Goal: Task Accomplishment & Management: Manage account settings

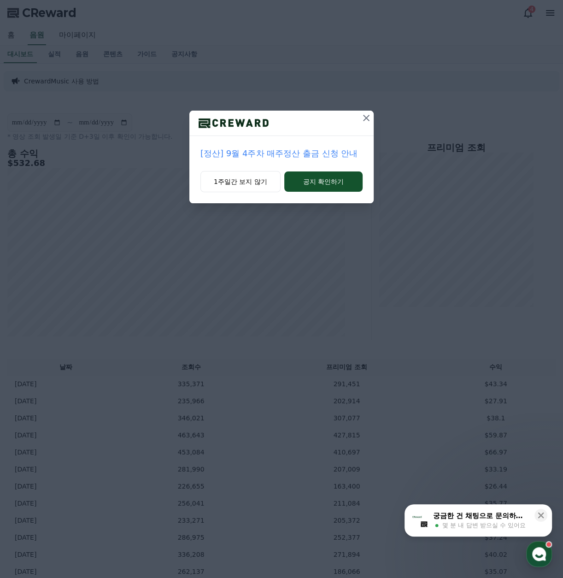
drag, startPoint x: 461, startPoint y: 152, endPoint x: 444, endPoint y: 153, distance: 17.1
click at [461, 152] on div "[정산] 9월 4주차 매주정산 출금 신청 안내 1주일간 보지 않기 공지 확인하기" at bounding box center [281, 109] width 563 height 218
click at [237, 174] on button "1주일간 보지 않기" at bounding box center [240, 181] width 80 height 21
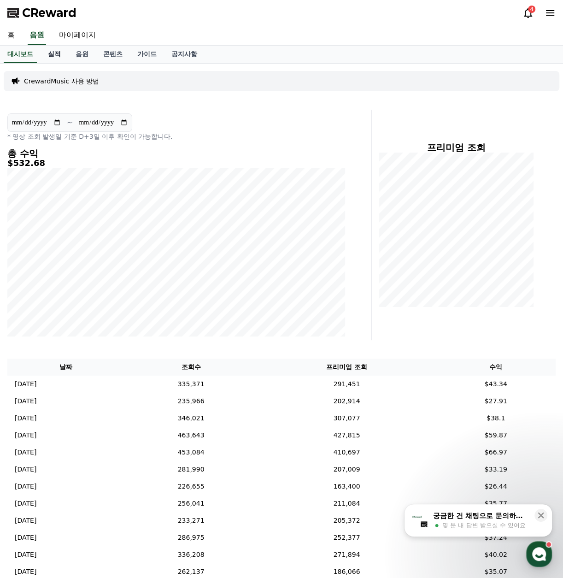
click at [55, 53] on link "실적" at bounding box center [55, 55] width 28 height 18
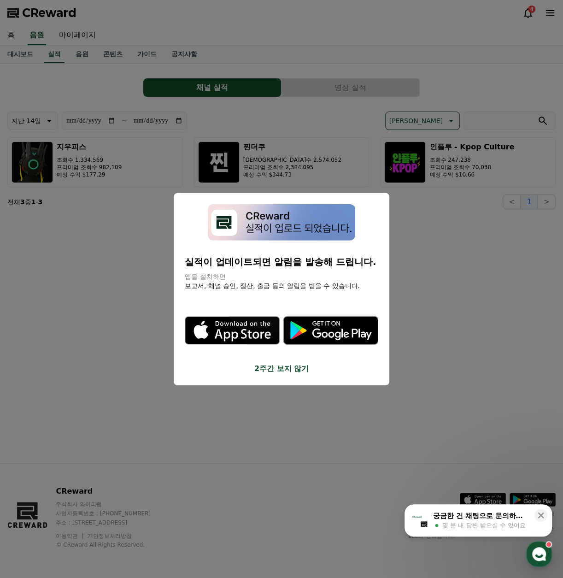
click at [292, 368] on button "2주간 보지 않기" at bounding box center [281, 368] width 193 height 11
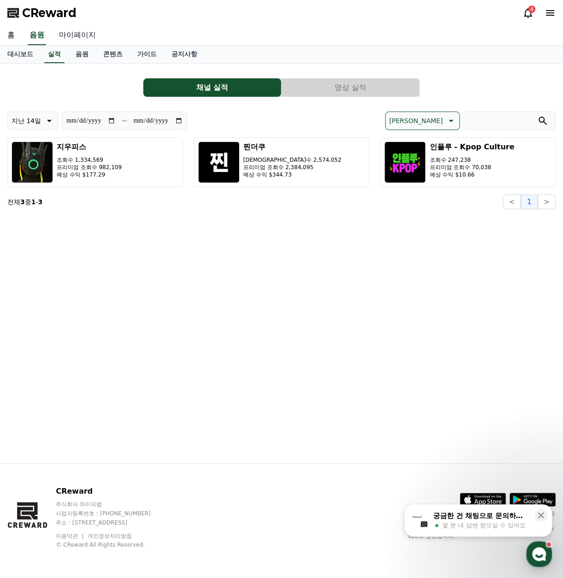
click at [79, 38] on link "마이페이지" at bounding box center [78, 35] width 52 height 19
select select "**********"
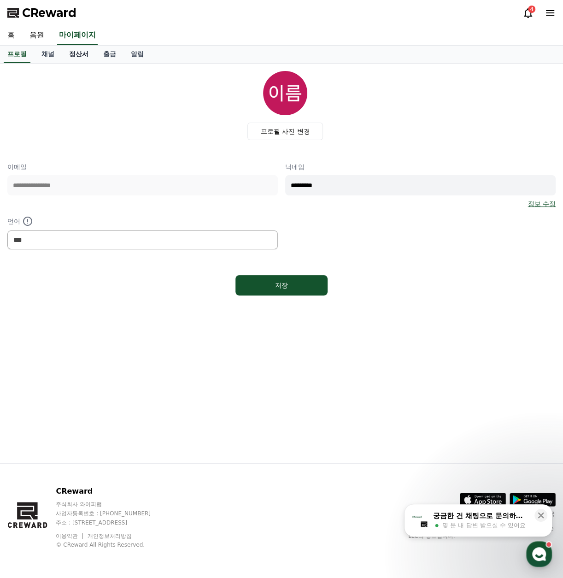
click at [77, 55] on link "정산서" at bounding box center [79, 55] width 34 height 18
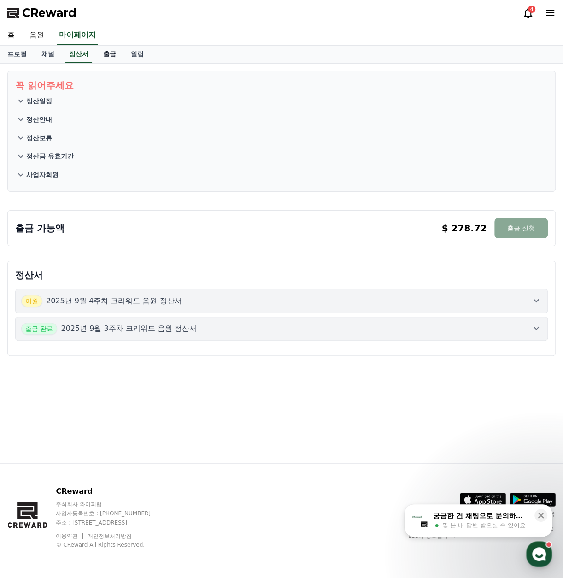
click at [114, 53] on link "출금" at bounding box center [110, 55] width 28 height 18
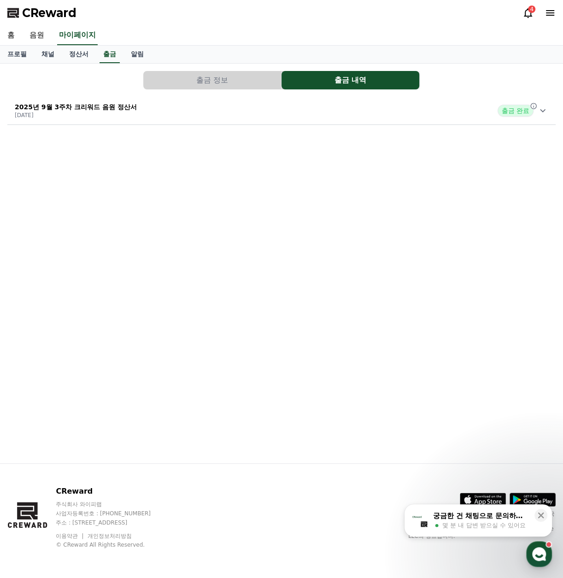
click at [221, 76] on button "출금 정보" at bounding box center [212, 80] width 138 height 18
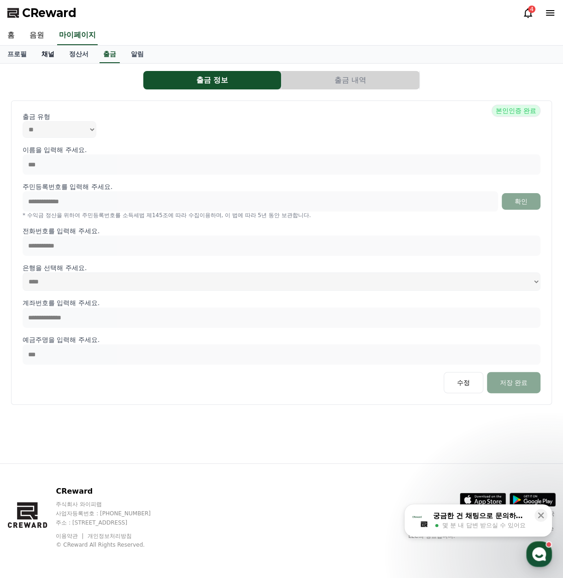
click at [50, 52] on link "채널" at bounding box center [48, 55] width 28 height 18
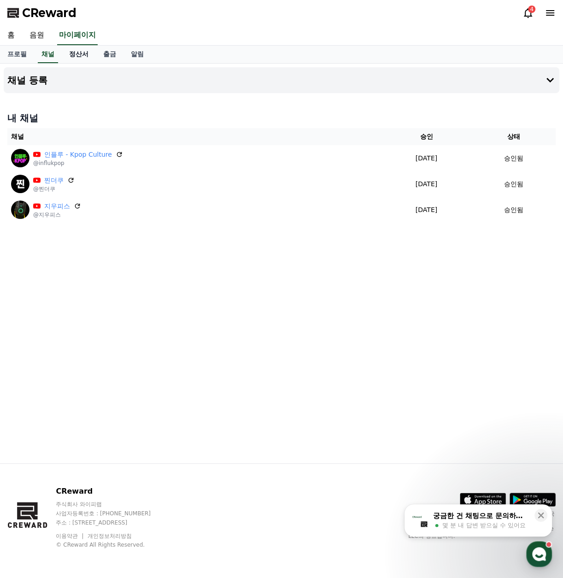
click at [76, 53] on link "정산서" at bounding box center [79, 55] width 34 height 18
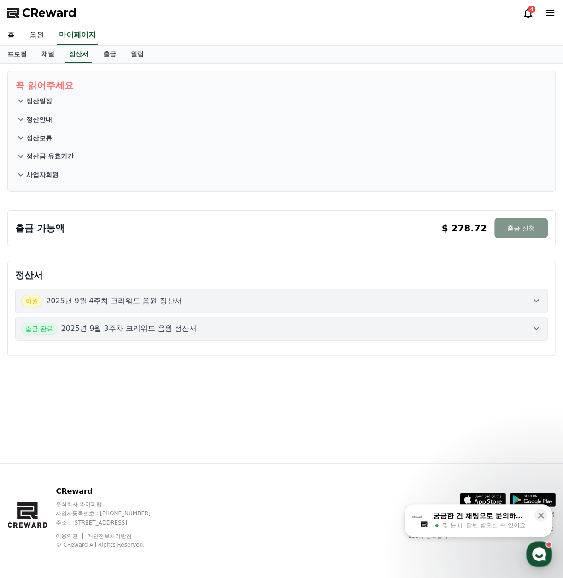
click at [541, 223] on button "출금 신청" at bounding box center [520, 228] width 53 height 20
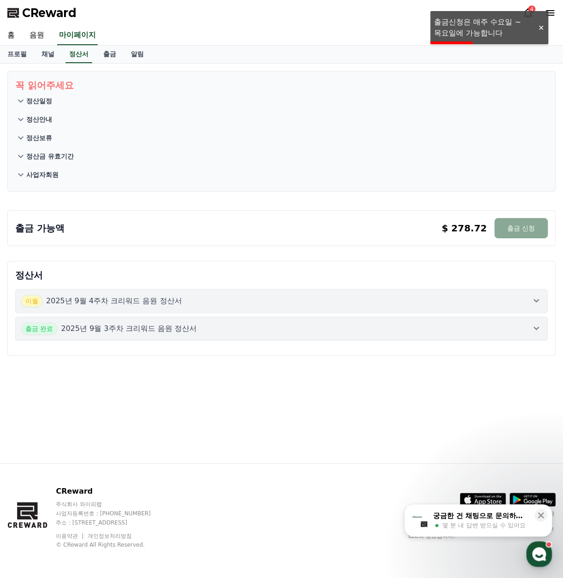
click at [218, 298] on div "[DATE]년 9월 4주차 크리워드 음원 정산서" at bounding box center [281, 301] width 521 height 12
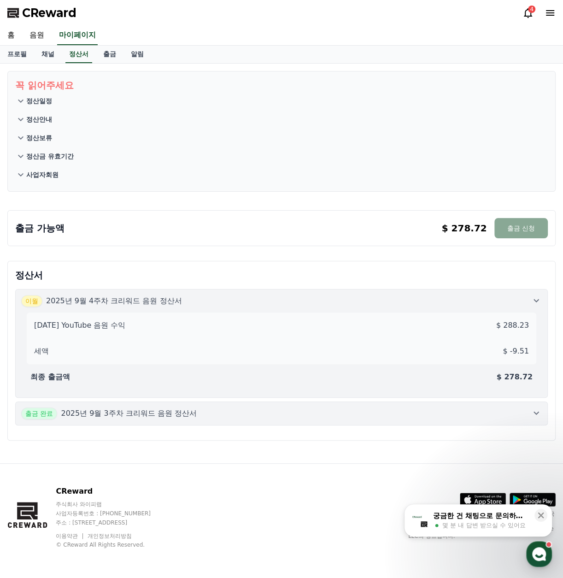
click at [242, 413] on div "출금 완료 2025년 9월 3주차 크리워드 음원 정산서" at bounding box center [281, 413] width 521 height 12
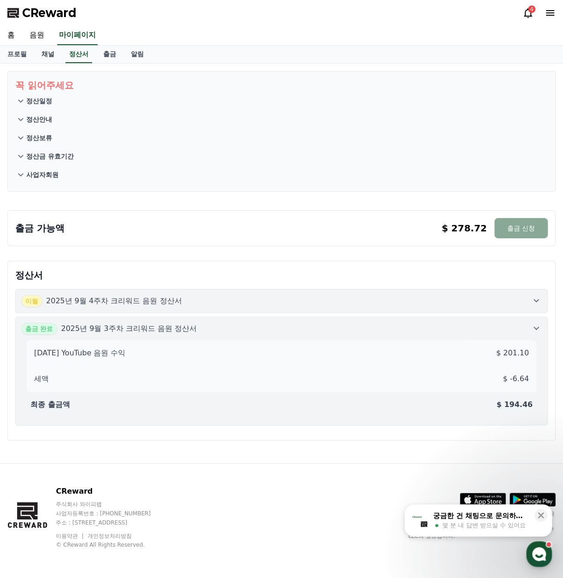
click at [520, 290] on button "[DATE]년 9월 4주차 크리워드 음원 정산서" at bounding box center [281, 301] width 532 height 24
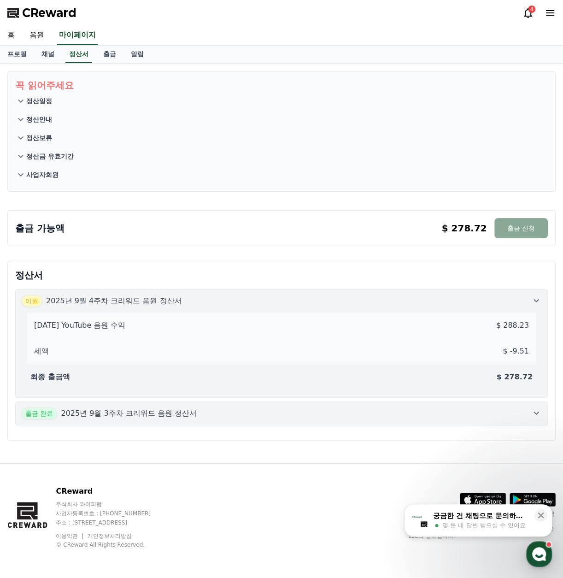
click at [468, 247] on div "출금 가능액 $ 278.72 출금 신청 $ 278.72 출금 신청" at bounding box center [282, 226] width 556 height 47
click at [399, 236] on div "출금 가능액 $ 278.72 출금 신청 $ 278.72 출금 신청" at bounding box center [281, 228] width 532 height 20
